Goal: Information Seeking & Learning: Learn about a topic

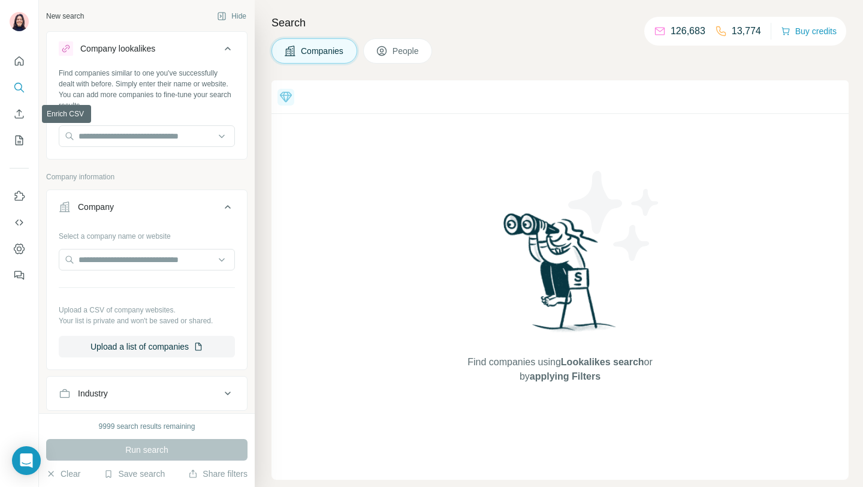
scroll to position [498, 0]
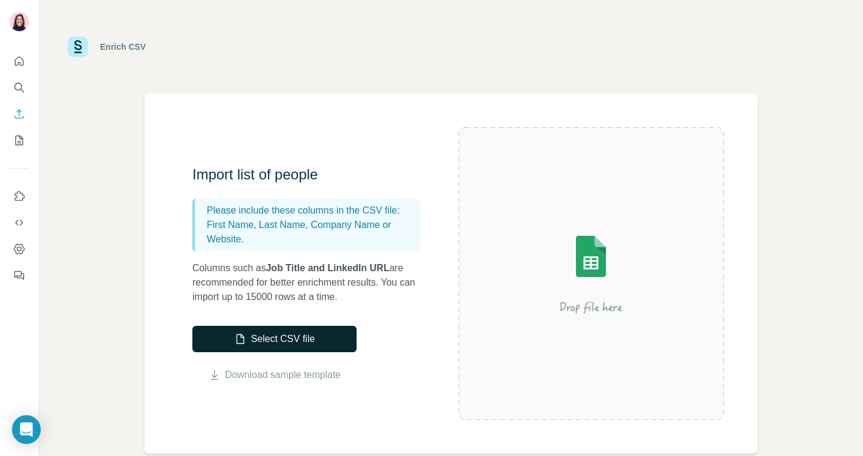
click at [315, 345] on button "Select CSV file" at bounding box center [274, 339] width 164 height 26
click at [242, 345] on button "Select CSV file" at bounding box center [274, 339] width 164 height 26
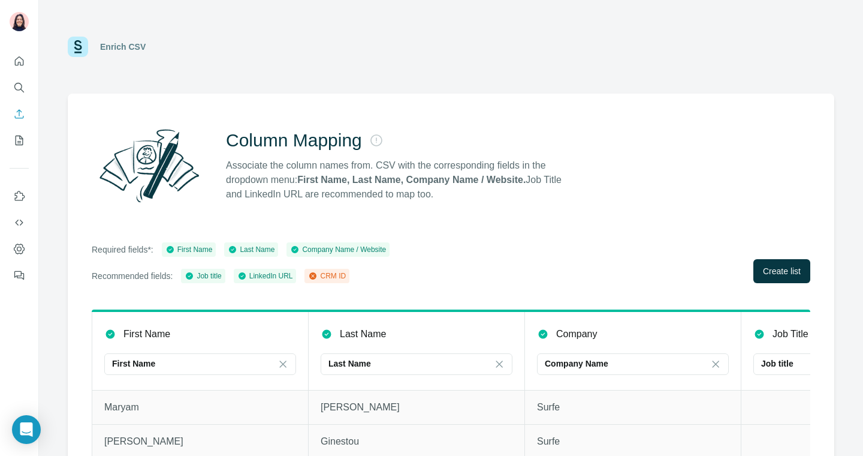
scroll to position [58, 0]
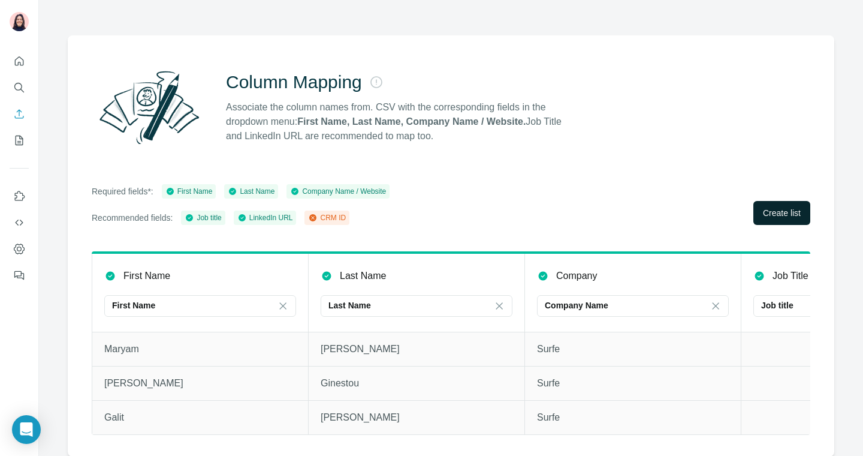
click at [778, 217] on span "Create list" at bounding box center [782, 213] width 38 height 12
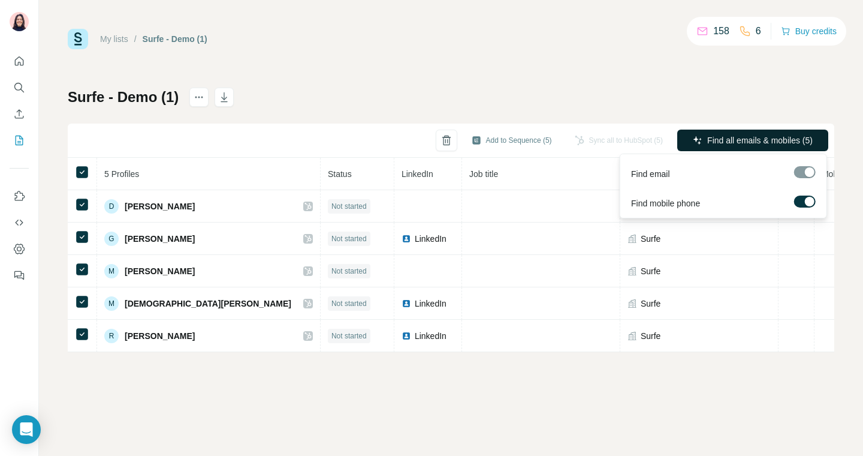
click at [745, 136] on span "Find all emails & mobiles (5)" at bounding box center [760, 140] width 106 height 12
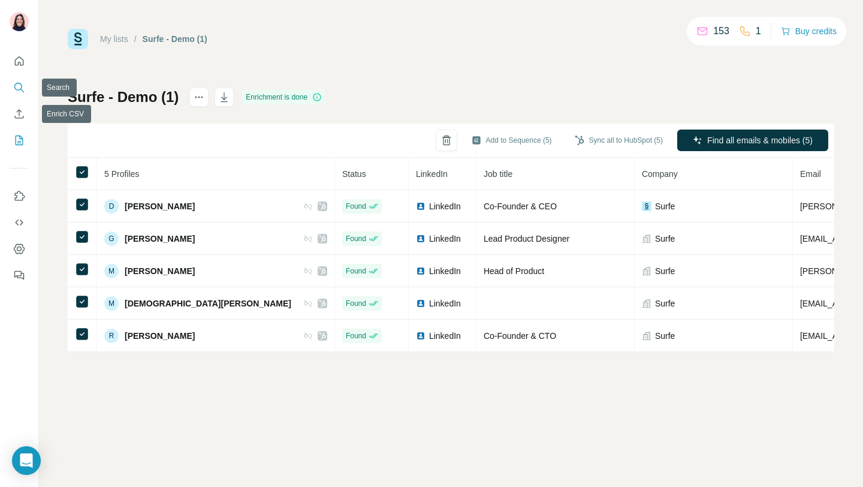
click at [17, 83] on icon "Search" at bounding box center [18, 87] width 8 height 8
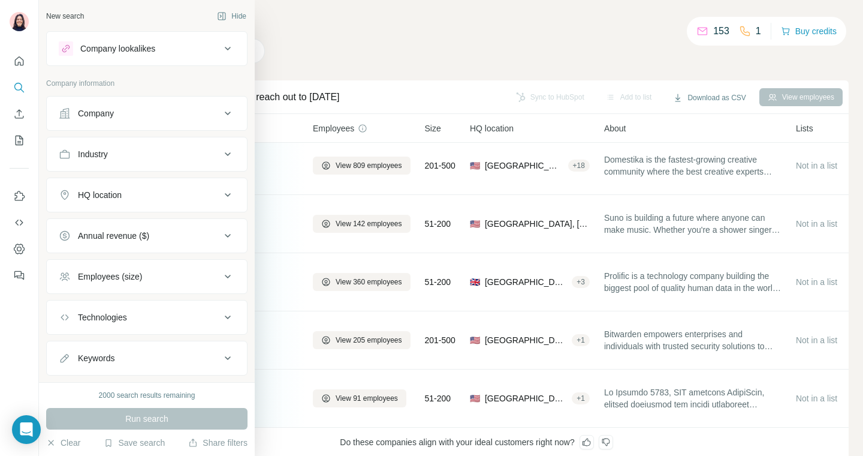
click at [145, 119] on button "Company" at bounding box center [147, 113] width 200 height 29
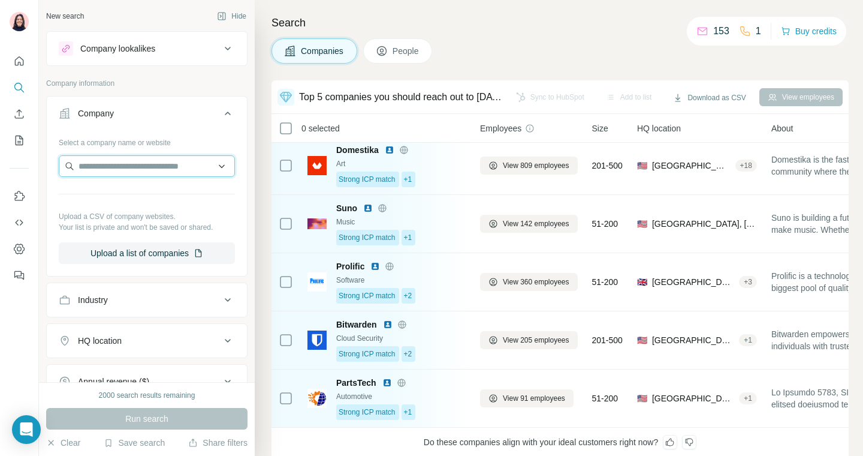
click at [146, 175] on input "text" at bounding box center [147, 166] width 176 height 22
click at [155, 52] on div "Company lookalikes" at bounding box center [117, 49] width 75 height 12
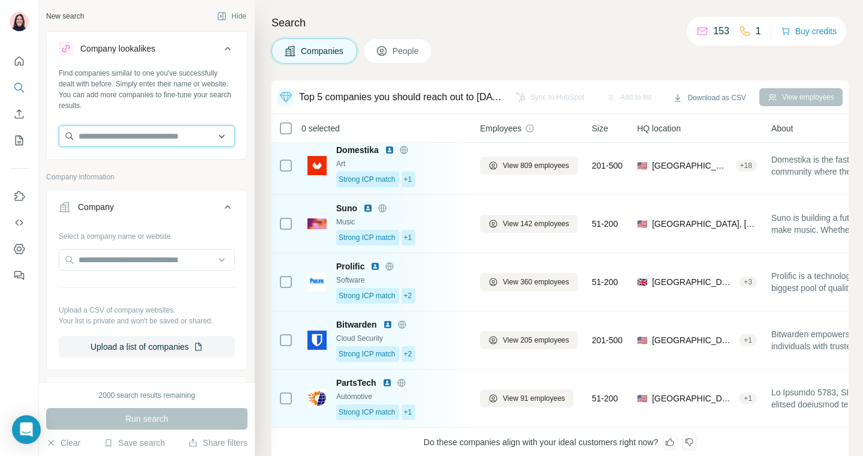
click at [148, 134] on input "text" at bounding box center [147, 136] width 176 height 22
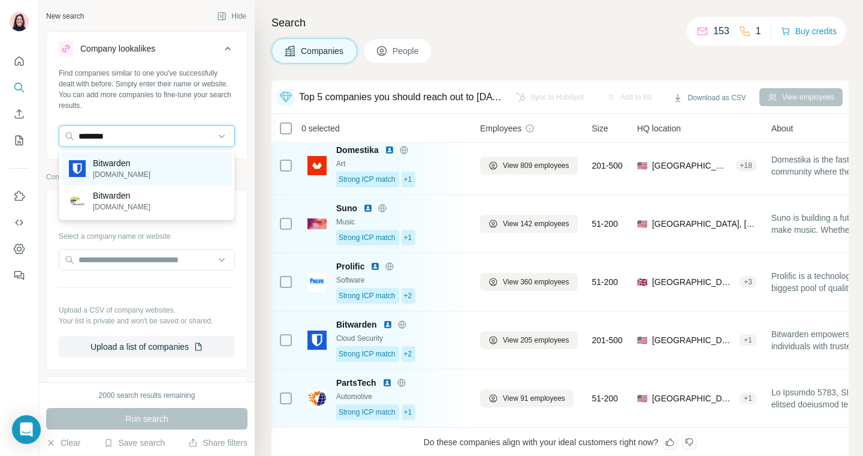
type input "********"
click at [170, 159] on div "Bitwarden [DOMAIN_NAME]" at bounding box center [147, 168] width 170 height 32
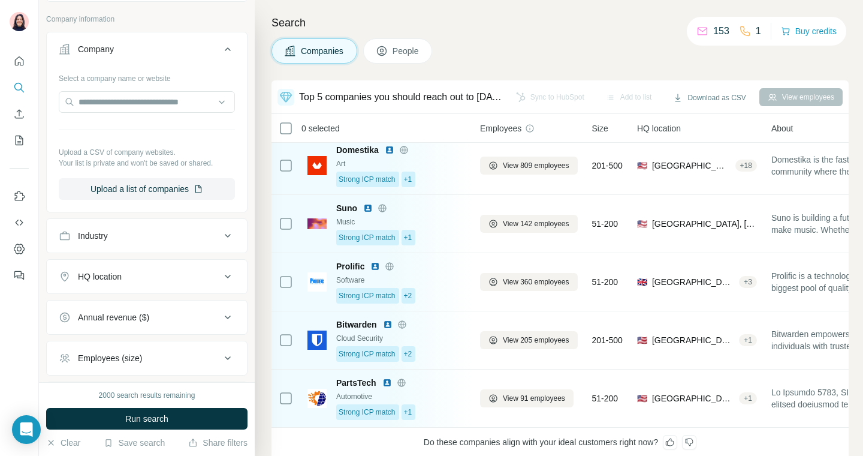
scroll to position [210, 0]
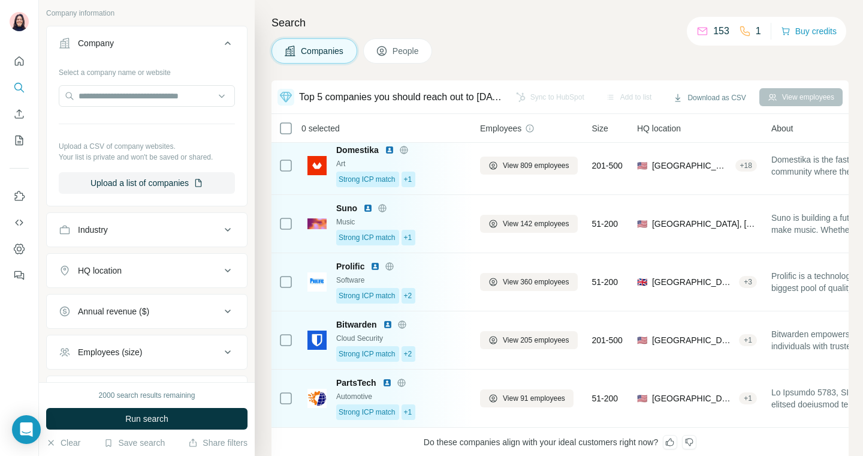
click at [126, 233] on div "Industry" at bounding box center [140, 230] width 162 height 12
click at [121, 264] on div "HQ location" at bounding box center [100, 270] width 44 height 12
click at [155, 307] on input "text" at bounding box center [147, 301] width 176 height 22
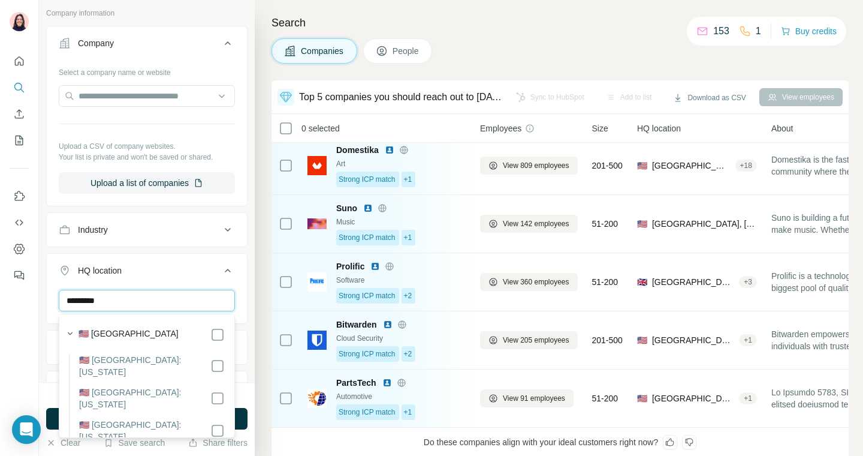
type input "*********"
click at [146, 333] on div "🇺🇸 [GEOGRAPHIC_DATA]" at bounding box center [152, 334] width 146 height 14
click at [248, 269] on div "New search Hide Company lookalikes 1 Find companies similar to one you've succe…" at bounding box center [147, 191] width 216 height 382
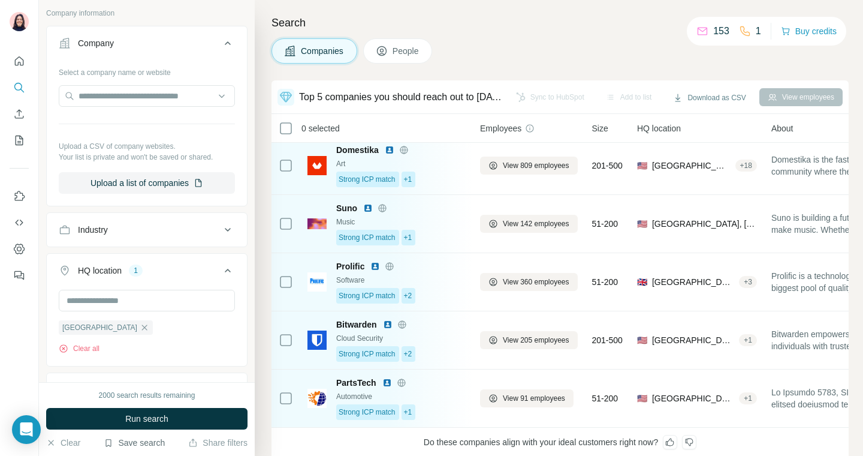
click at [139, 439] on button "Save search" at bounding box center [134, 442] width 61 height 12
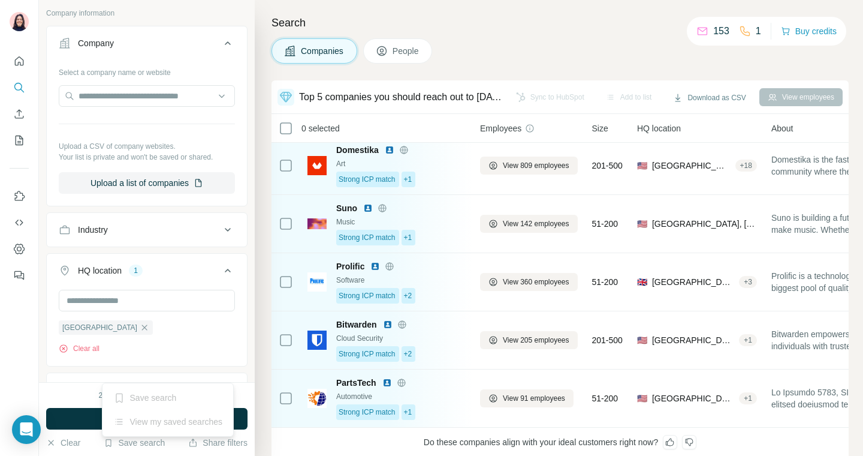
click at [157, 351] on div "United States Clear all" at bounding box center [147, 322] width 176 height 64
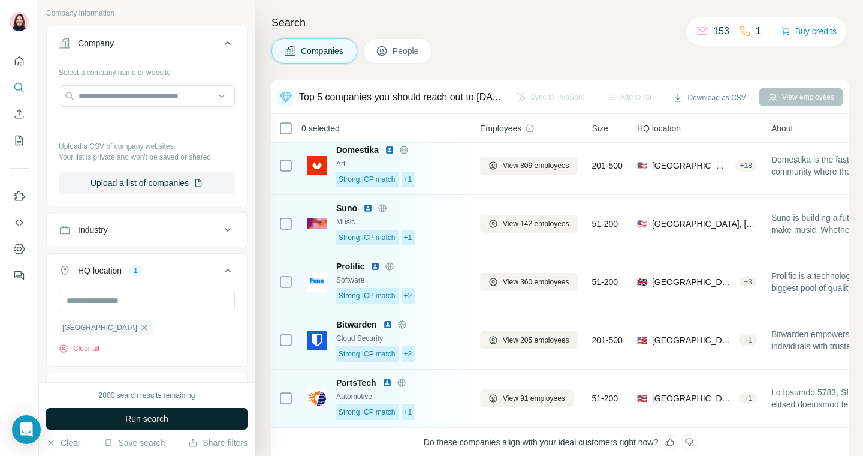
click at [91, 419] on button "Run search" at bounding box center [146, 419] width 201 height 22
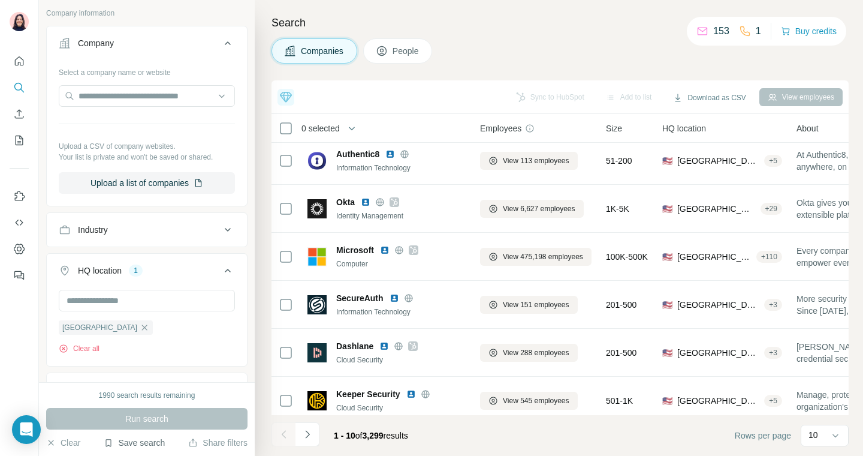
click at [128, 439] on button "Save search" at bounding box center [134, 442] width 61 height 12
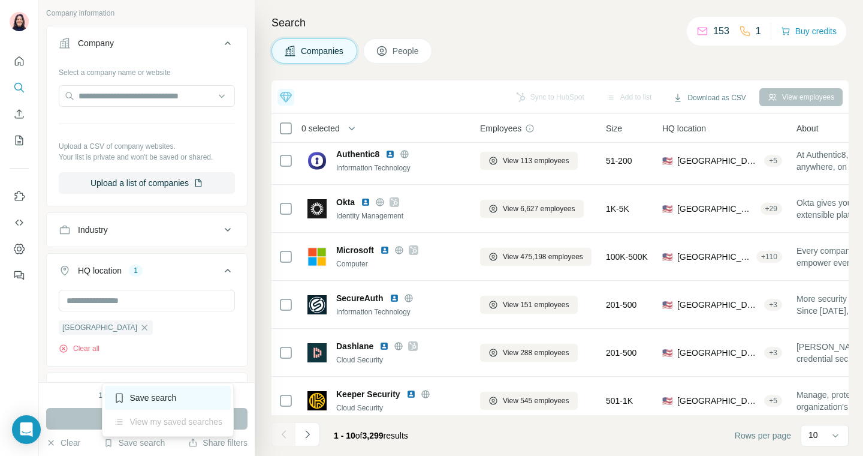
click at [141, 393] on div "Save search" at bounding box center [168, 397] width 126 height 24
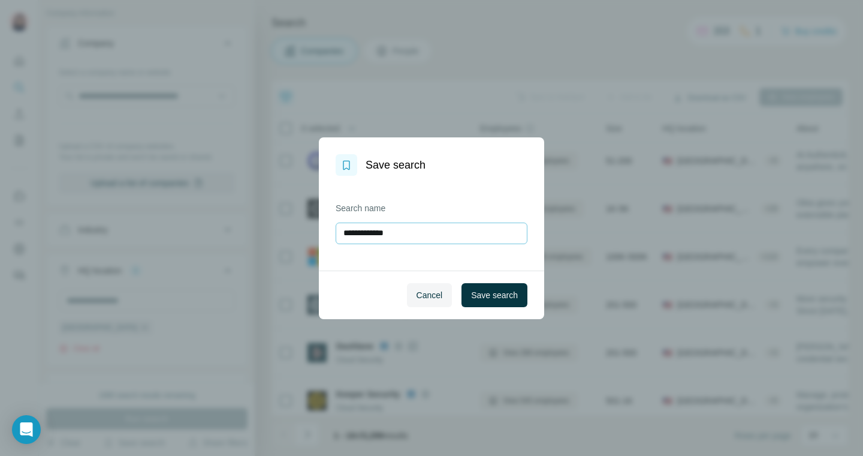
click at [426, 230] on input "**********" at bounding box center [432, 233] width 192 height 22
type input "**********"
click at [474, 290] on span "Save search" at bounding box center [494, 295] width 47 height 12
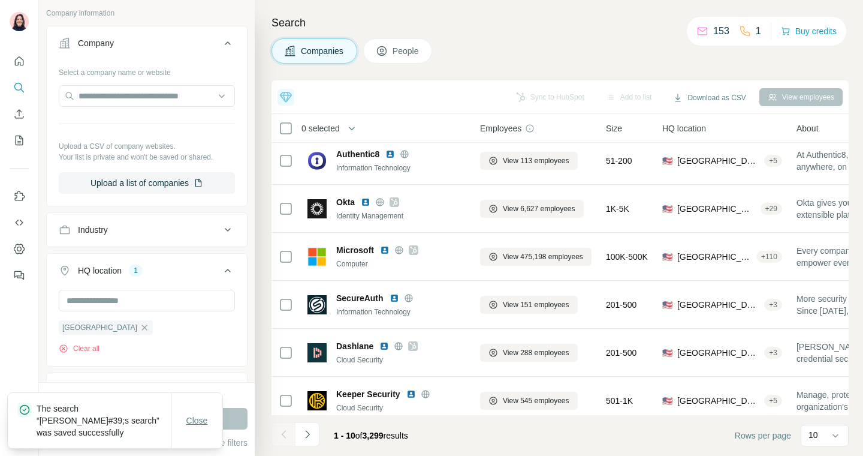
click at [195, 414] on button "Close" at bounding box center [197, 420] width 38 height 22
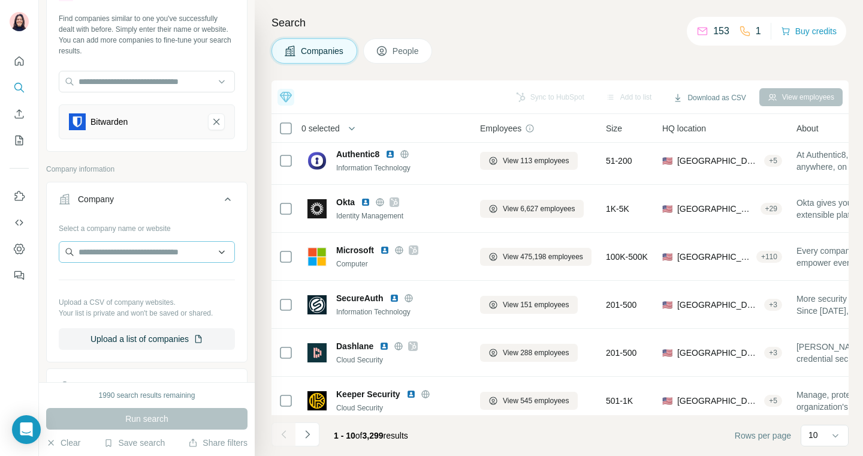
scroll to position [173, 0]
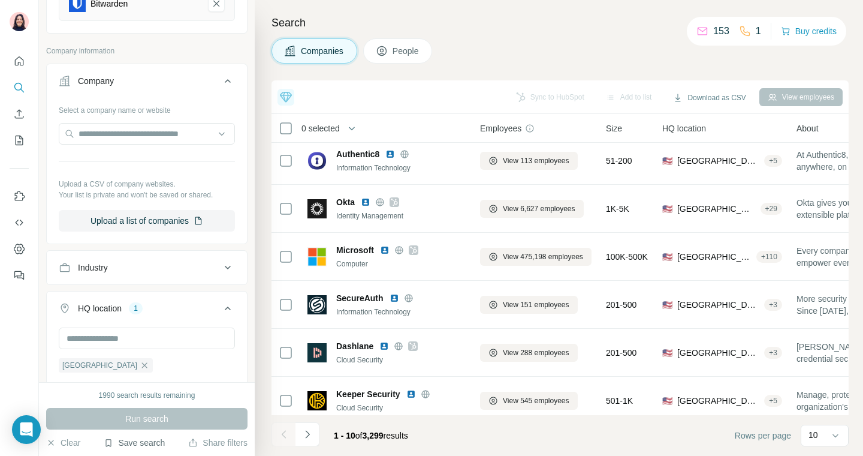
click at [129, 442] on button "Save search" at bounding box center [134, 442] width 61 height 12
click at [143, 421] on div "View my saved searches" at bounding box center [168, 421] width 126 height 24
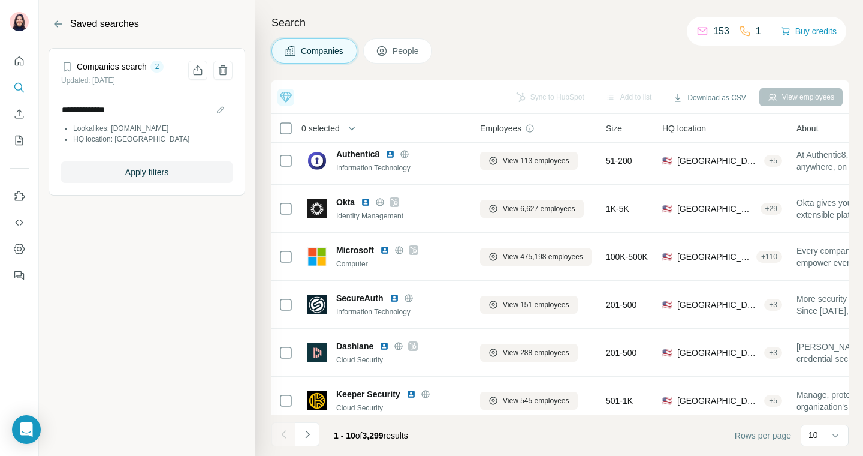
click at [67, 65] on icon at bounding box center [67, 67] width 12 height 12
click at [401, 64] on div "Search Companies People Top 5 companies you should reach out to [DATE] Domestik…" at bounding box center [559, 228] width 609 height 456
click at [404, 53] on span "People" at bounding box center [407, 51] width 28 height 12
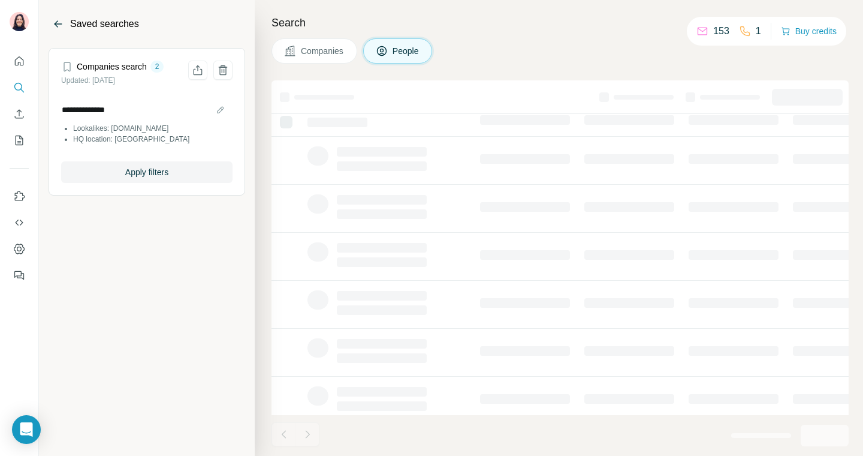
click at [56, 24] on icon "Back" at bounding box center [59, 23] width 8 height 1
